Goal: Information Seeking & Learning: Obtain resource

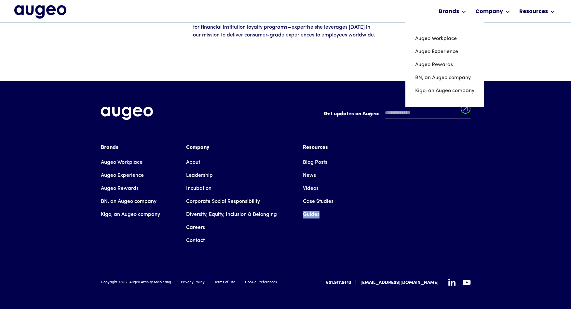
scroll to position [217, 0]
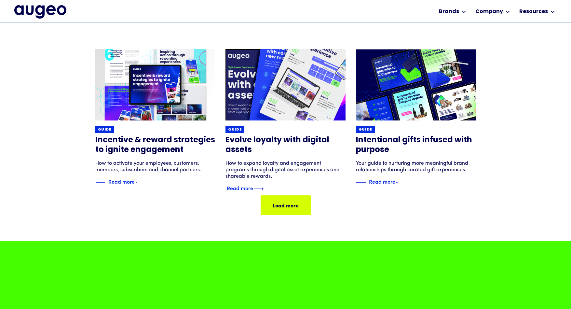
scroll to position [400, 0]
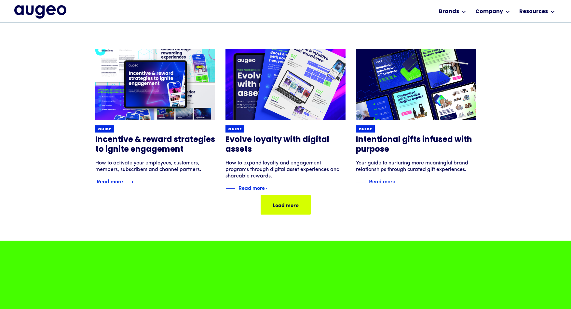
click at [155, 143] on h3 "Incentive & reward strategies to ignite engagement" at bounding box center [155, 145] width 120 height 20
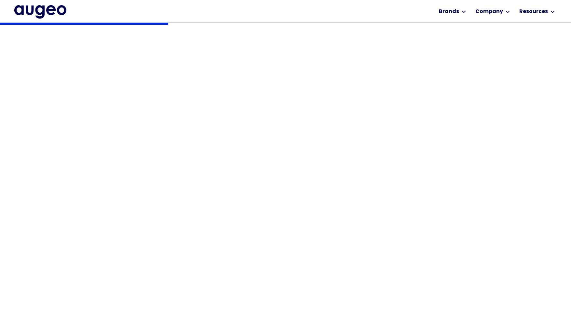
click at [465, 154] on div "Back Guide Incentive & reward strategies to ignite engagement How to activate y…" at bounding box center [285, 100] width 380 height 154
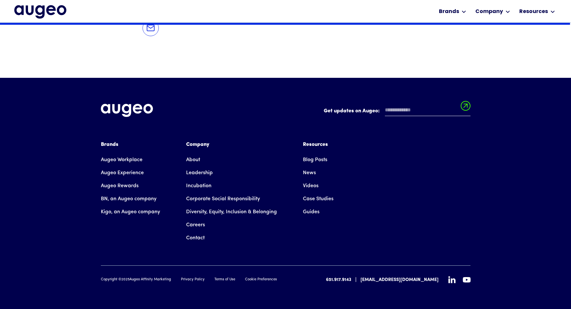
scroll to position [571, 0]
click at [308, 187] on link "Videos" at bounding box center [311, 185] width 16 height 13
